Goal: Information Seeking & Learning: Understand process/instructions

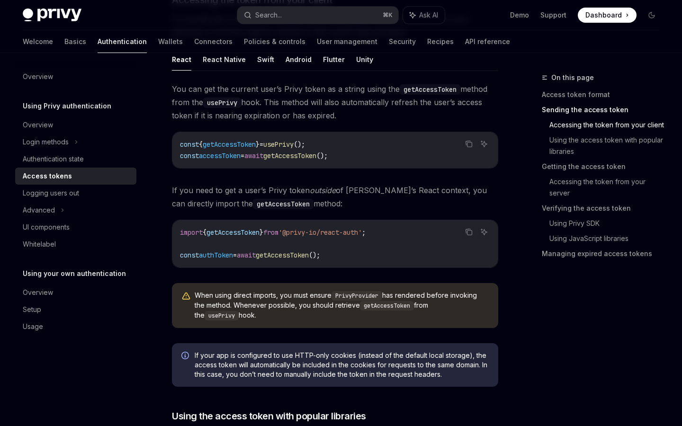
scroll to position [432, 0]
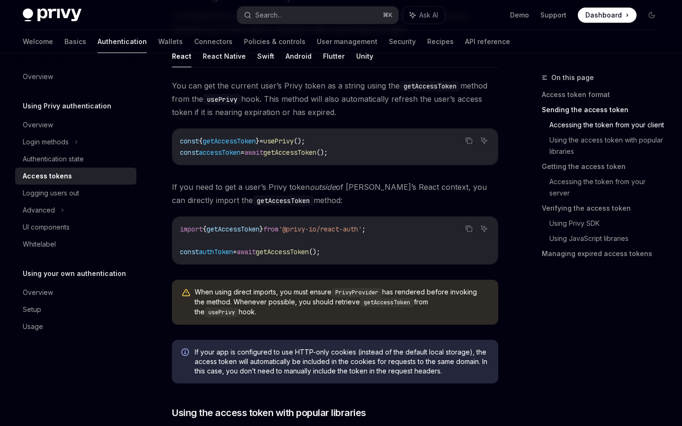
click at [302, 229] on span "'@privy-io/react-auth'" at bounding box center [319, 229] width 83 height 9
copy code "import { getAccessToken } from '@privy-io/react-auth' ;"
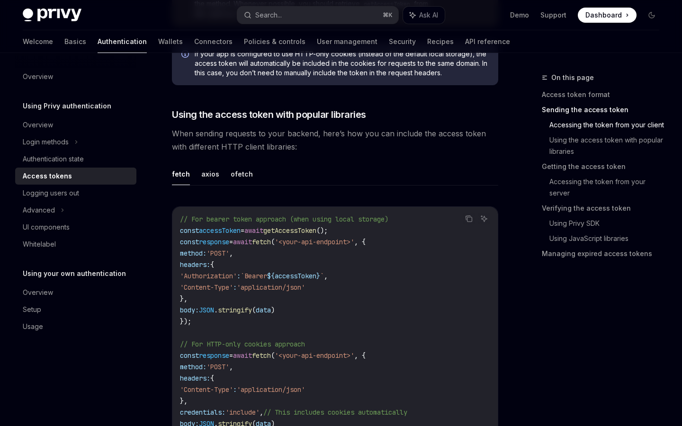
scroll to position [757, 0]
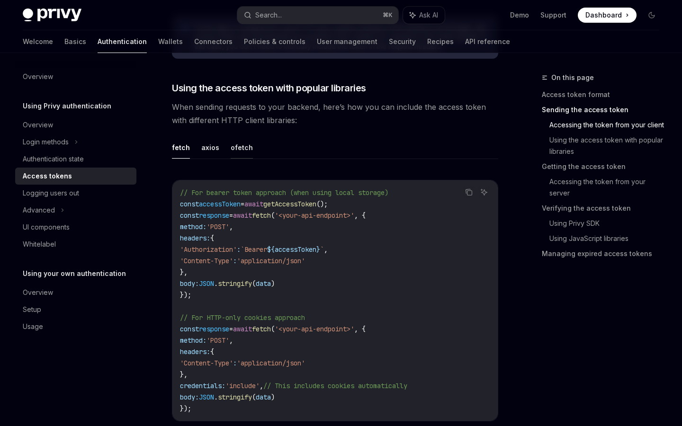
click at [231, 146] on button "ofetch" at bounding box center [242, 147] width 22 height 22
type textarea "*"
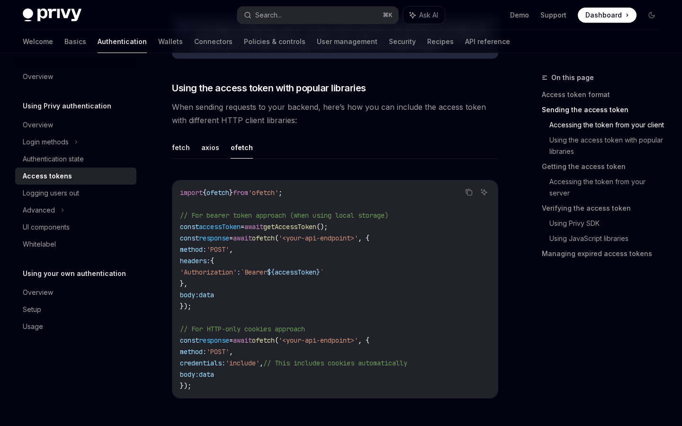
click at [316, 268] on span "accessToken" at bounding box center [296, 272] width 42 height 9
click at [300, 226] on span "getAccessToken" at bounding box center [289, 227] width 53 height 9
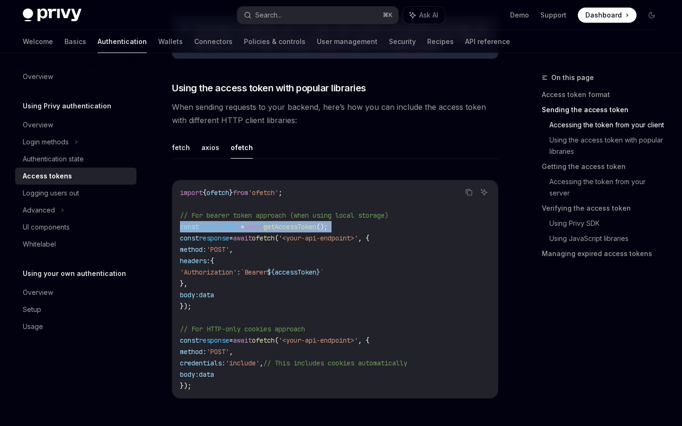
copy code "const accessToken = await getAccessToken ();"
